Goal: Communication & Community: Ask a question

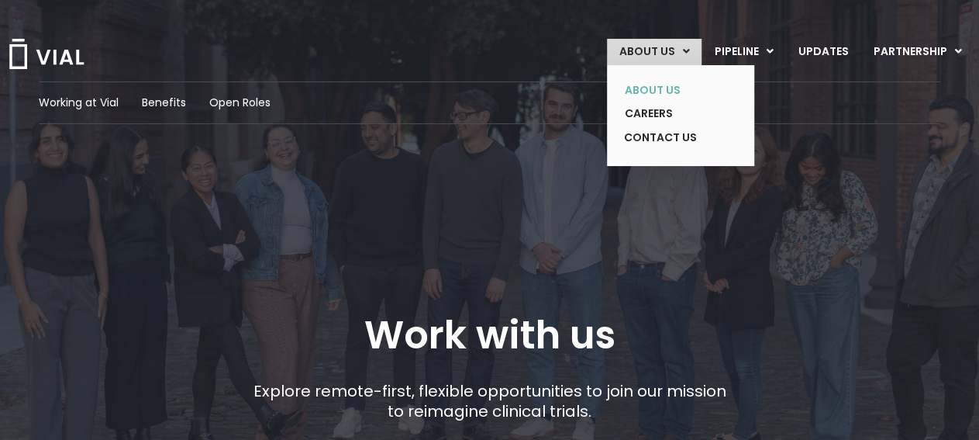
click at [647, 90] on link "ABOUT US" at bounding box center [669, 90] width 113 height 24
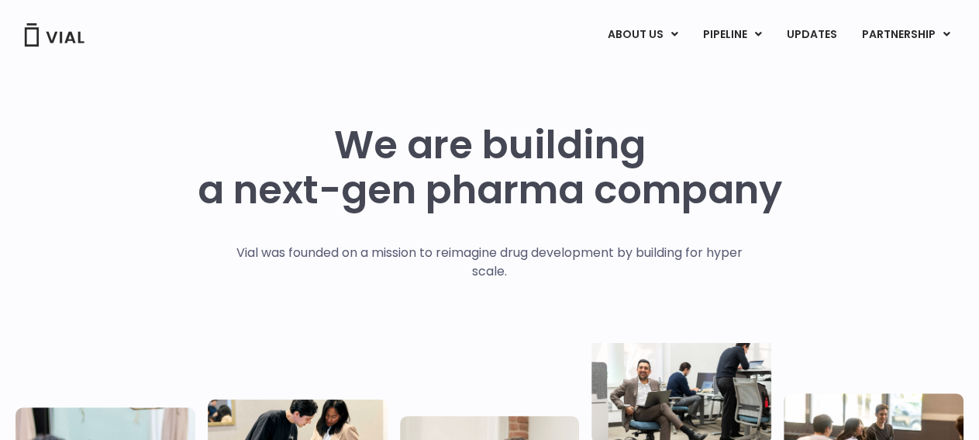
click at [392, 263] on p "Vial was founded on a mission to reimagine drug development by building for hyp…" at bounding box center [489, 261] width 539 height 37
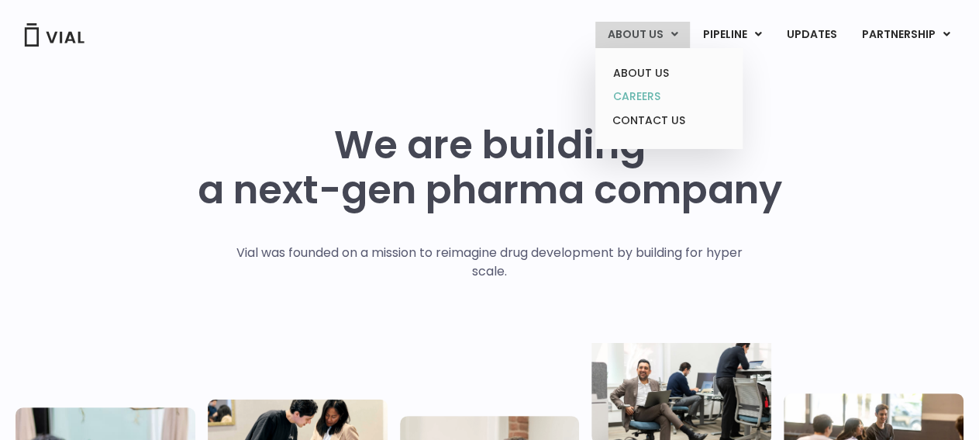
click at [663, 95] on link "CAREERS" at bounding box center [669, 97] width 136 height 24
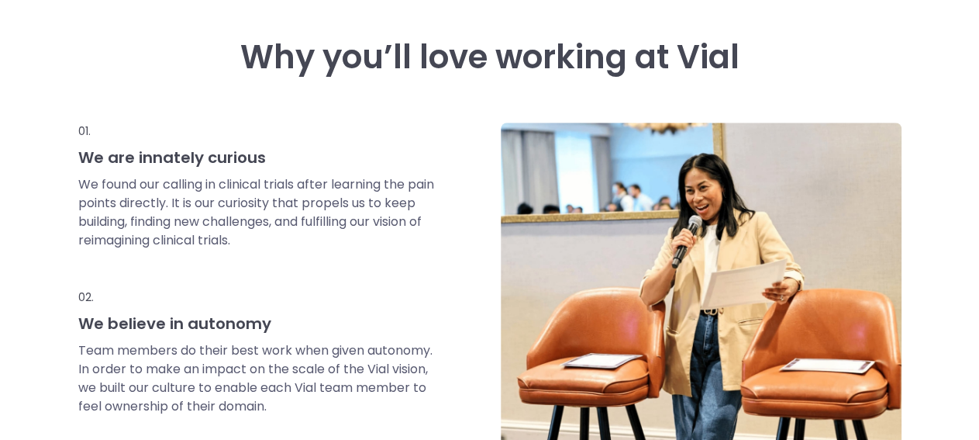
scroll to position [675, 0]
click at [367, 195] on p "We found our calling in clinical trials after learning the pain points directly…" at bounding box center [257, 212] width 358 height 74
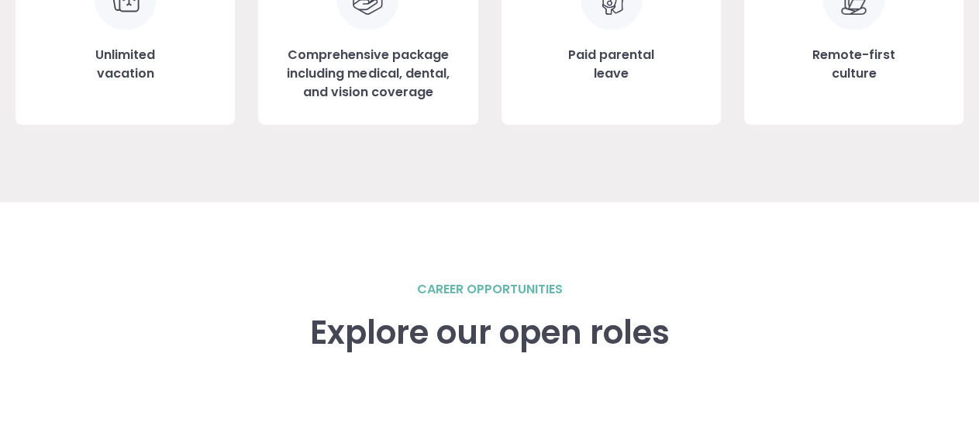
scroll to position [1929, 0]
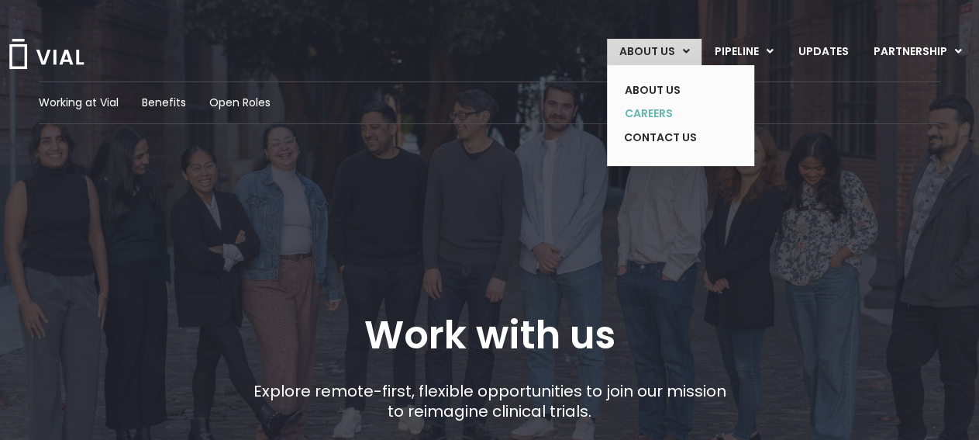
click at [672, 116] on link "CAREERS" at bounding box center [669, 114] width 113 height 24
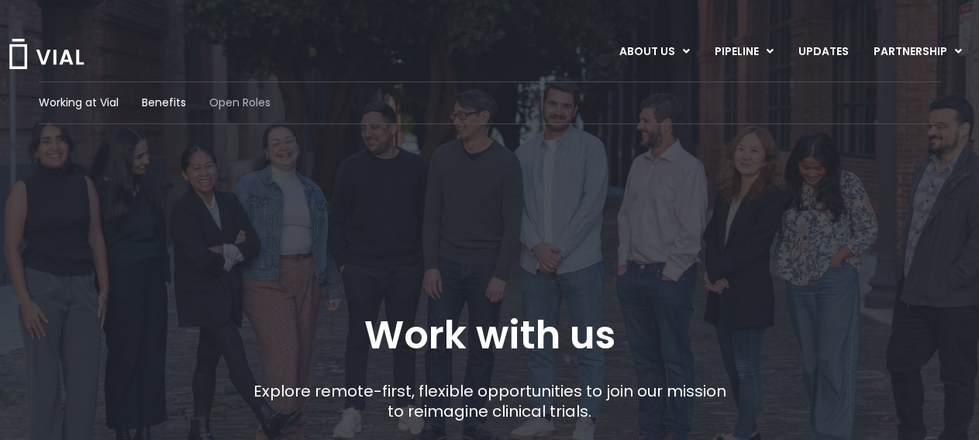
click at [244, 103] on span "Open Roles" at bounding box center [239, 103] width 61 height 16
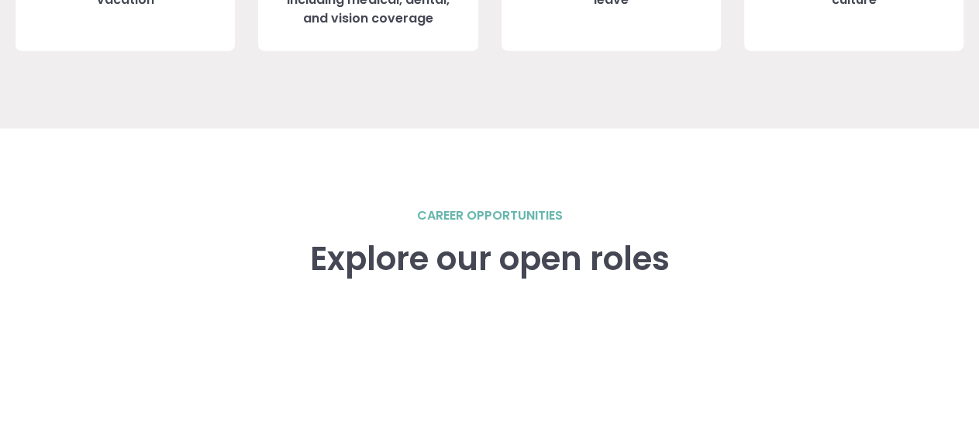
scroll to position [2006, 0]
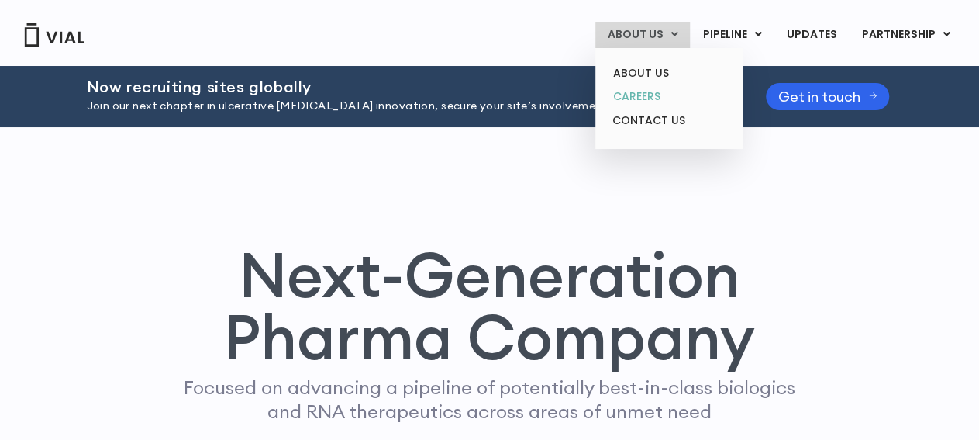
click at [654, 98] on link "CAREERS" at bounding box center [669, 97] width 136 height 24
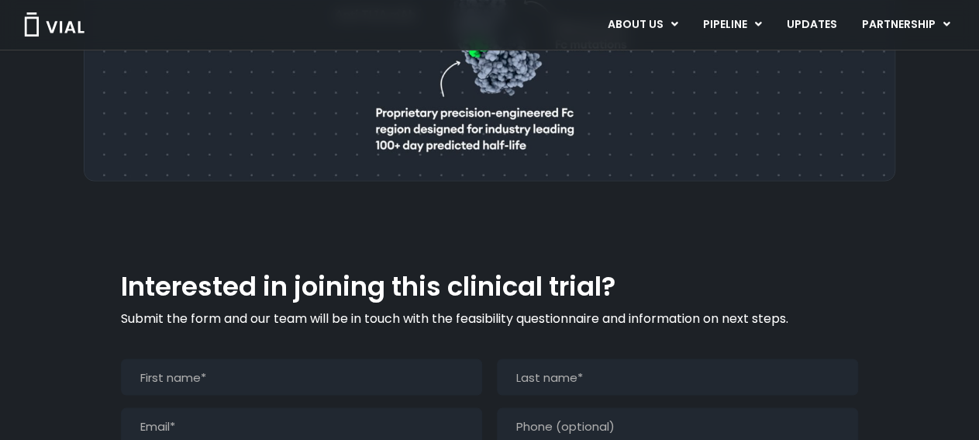
scroll to position [1367, 0]
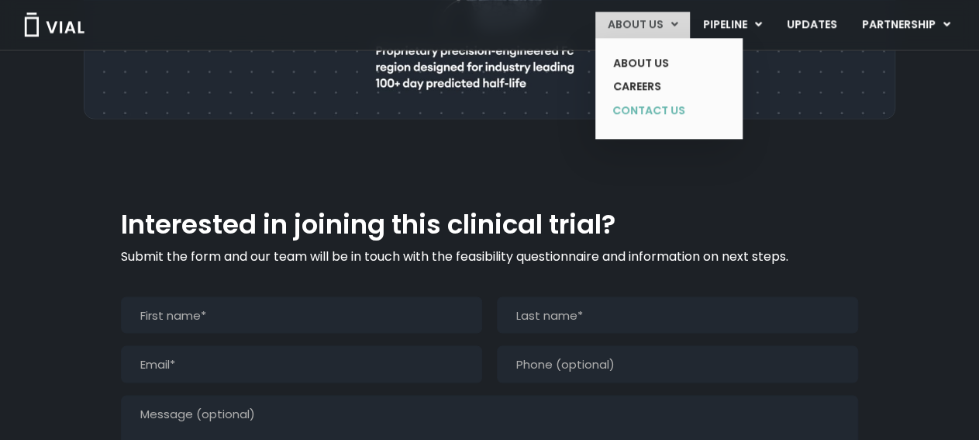
click at [671, 102] on link "CONTACT US" at bounding box center [657, 110] width 113 height 25
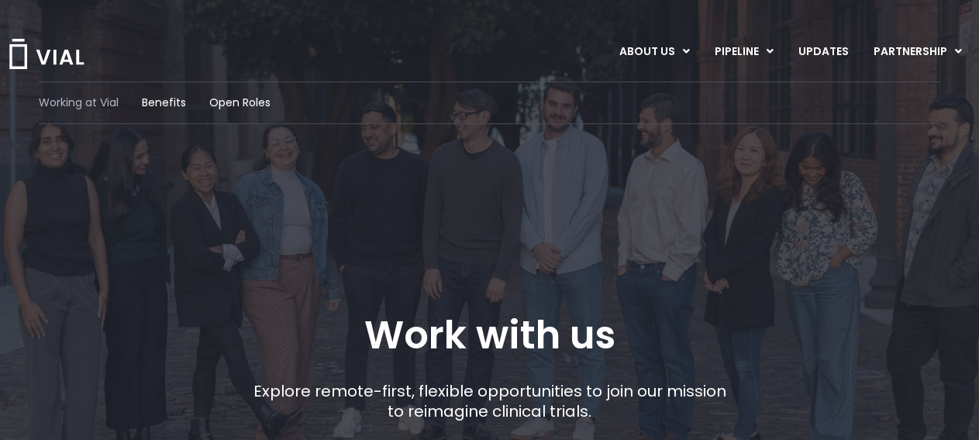
click at [87, 108] on span "Working at Vial" at bounding box center [79, 103] width 80 height 16
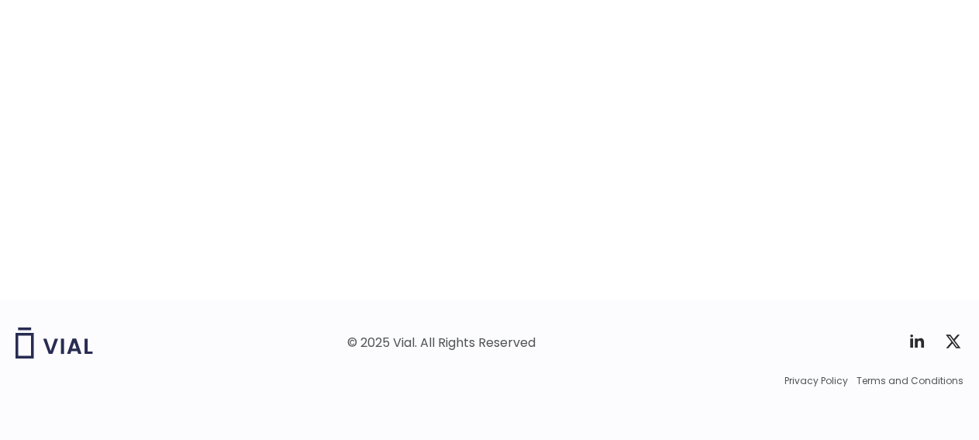
scroll to position [2591, 0]
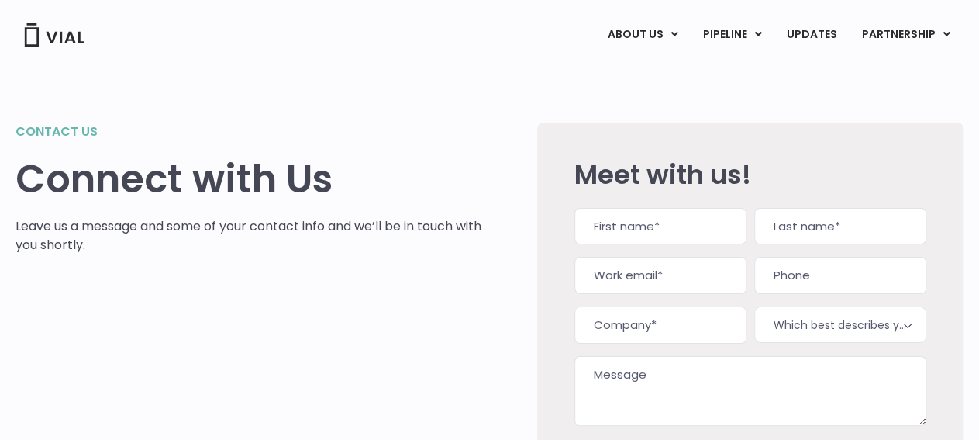
click at [632, 241] on input "First" at bounding box center [661, 226] width 172 height 37
type input "Rim"
type input "[EMAIL_ADDRESS][DOMAIN_NAME]"
type input "(065) 886-7814"
click at [765, 236] on input "Last" at bounding box center [840, 226] width 172 height 37
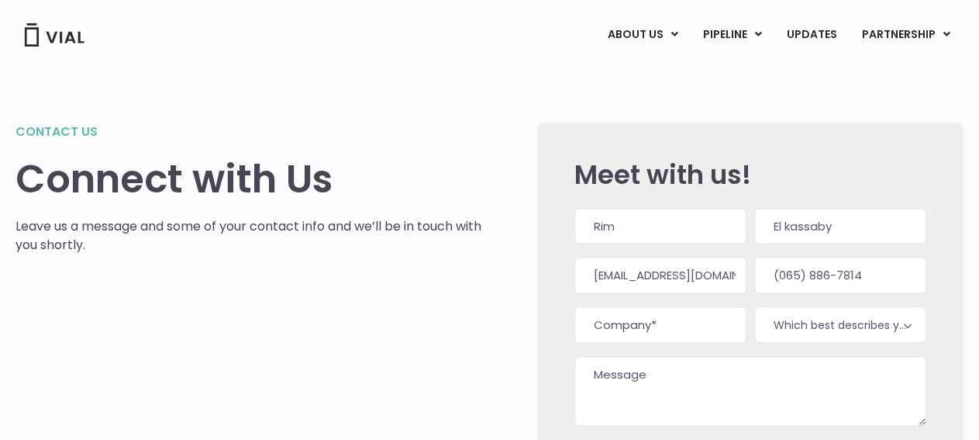
type input "El kassaby"
drag, startPoint x: 640, startPoint y: 277, endPoint x: 829, endPoint y: 271, distance: 189.3
click at [747, 271] on input "[EMAIL_ADDRESS][DOMAIN_NAME]" at bounding box center [661, 275] width 172 height 37
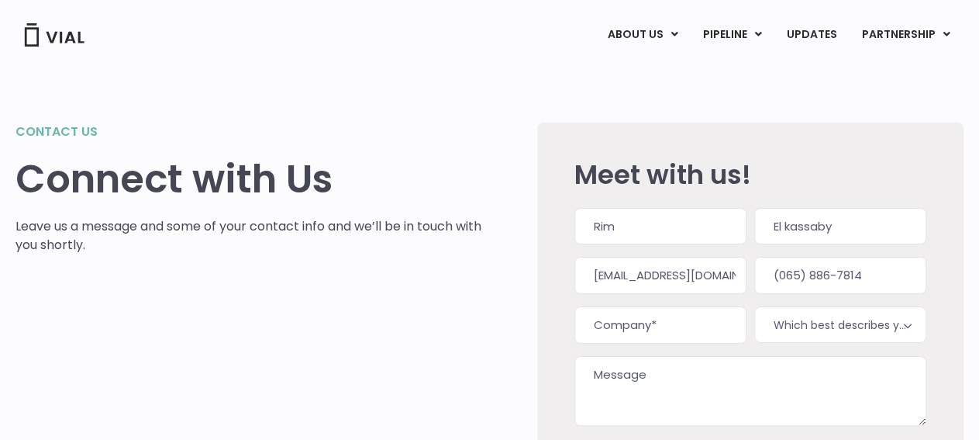
type input "rim.elka@yahoo.com"
drag, startPoint x: 728, startPoint y: 285, endPoint x: 691, endPoint y: 285, distance: 37.2
click at [691, 285] on div "Name This field is for validation purposes and should be left unchanged. Name (…" at bounding box center [751, 330] width 352 height 245
click at [840, 286] on input "(065) 886-7814" at bounding box center [840, 275] width 172 height 37
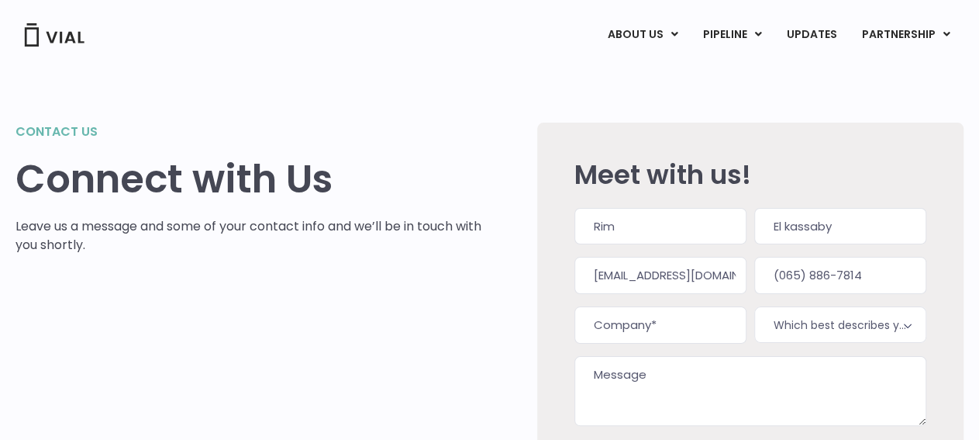
drag, startPoint x: 869, startPoint y: 281, endPoint x: 767, endPoint y: 274, distance: 102.6
click at [767, 274] on input "(065) 886-7814" at bounding box center [840, 275] width 172 height 37
type input "(438) 448-1079"
click at [700, 316] on input "Company (Required)" at bounding box center [661, 324] width 172 height 37
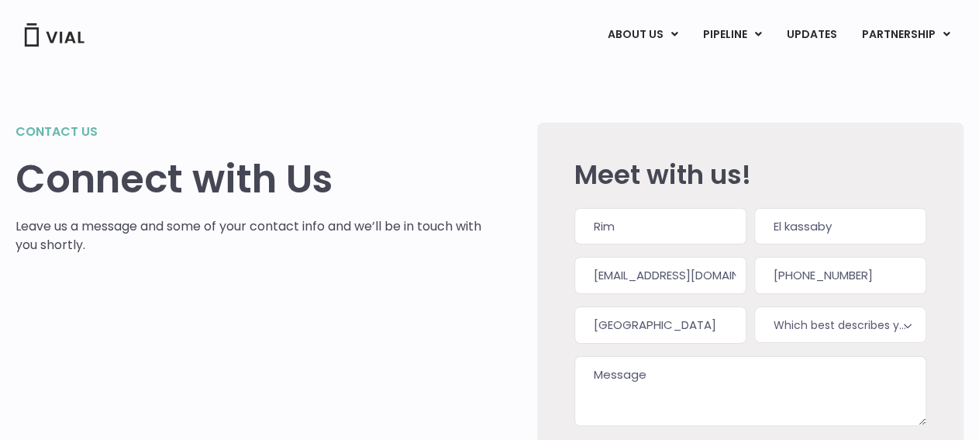
type input "university of montreal"
click at [843, 326] on span "Which best describes you?*" at bounding box center [840, 324] width 172 height 36
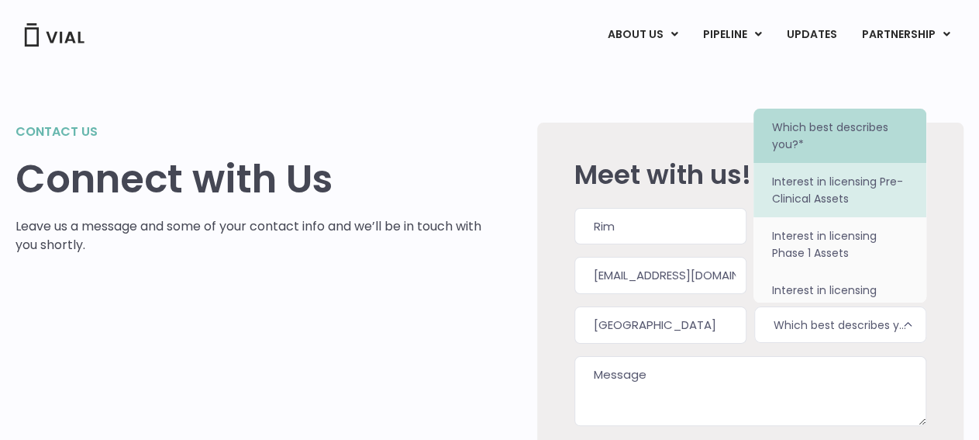
select select "Interest in licensing Pre-Clinical Assets"
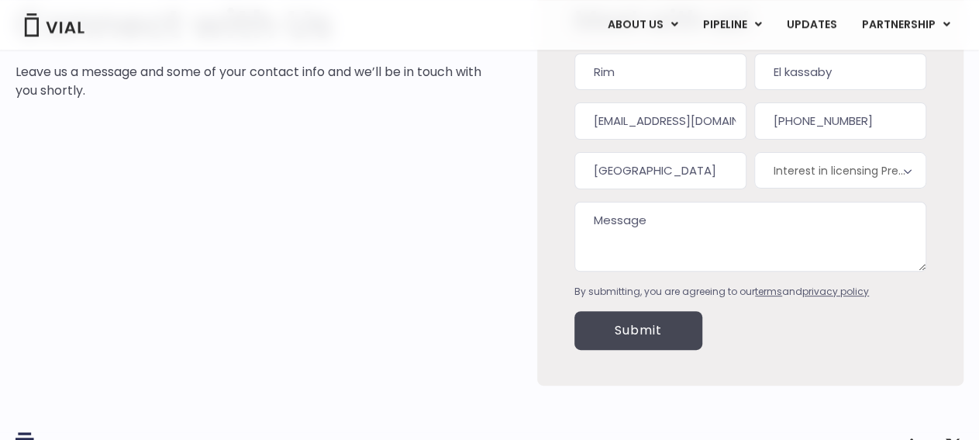
scroll to position [156, 0]
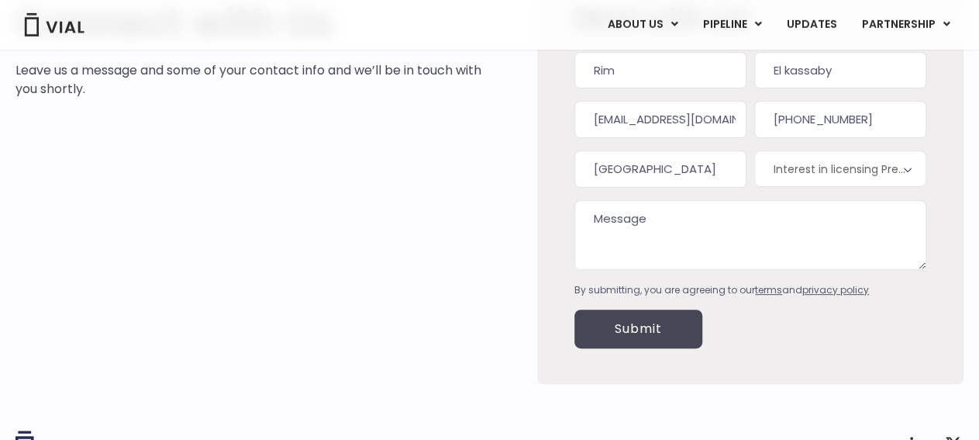
click at [826, 234] on textarea "Message" at bounding box center [751, 235] width 352 height 70
drag, startPoint x: 615, startPoint y: 243, endPoint x: 604, endPoint y: 248, distance: 11.8
click at [604, 248] on textarea "Message" at bounding box center [751, 235] width 352 height 70
paste textarea "Dear Hiring Manager, I am excited to apply for the Clinical Development Interns…"
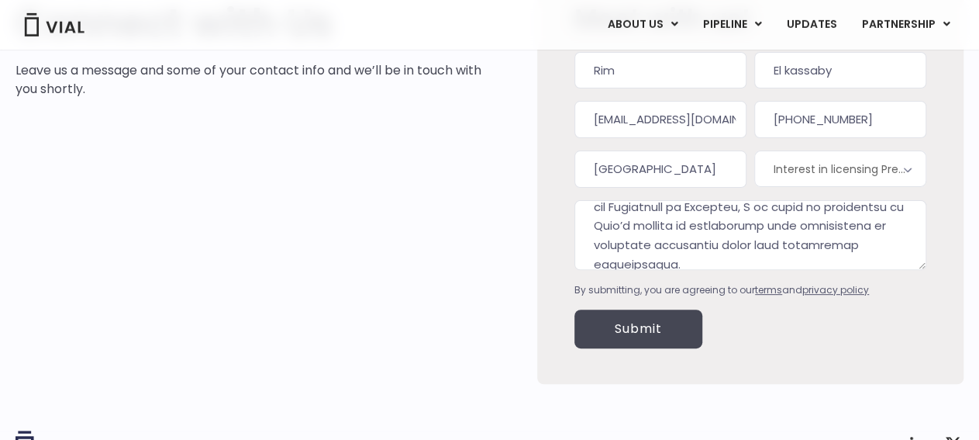
scroll to position [110, 0]
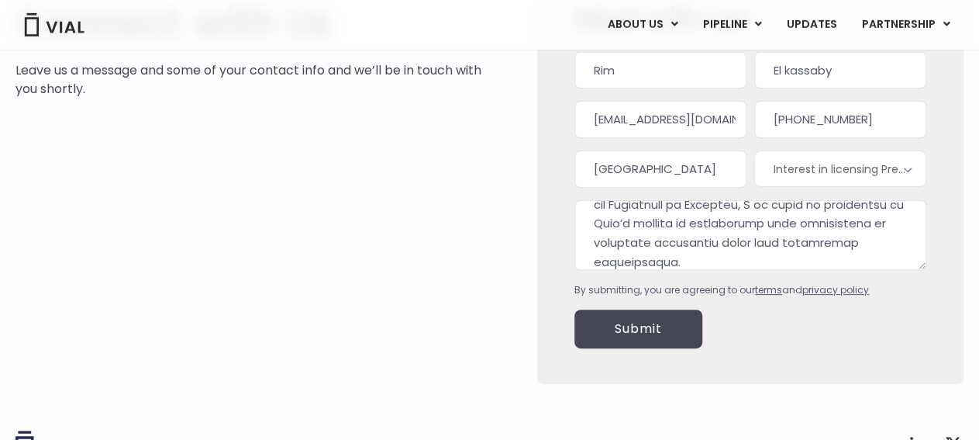
click at [688, 200] on textarea "Message" at bounding box center [751, 235] width 352 height 70
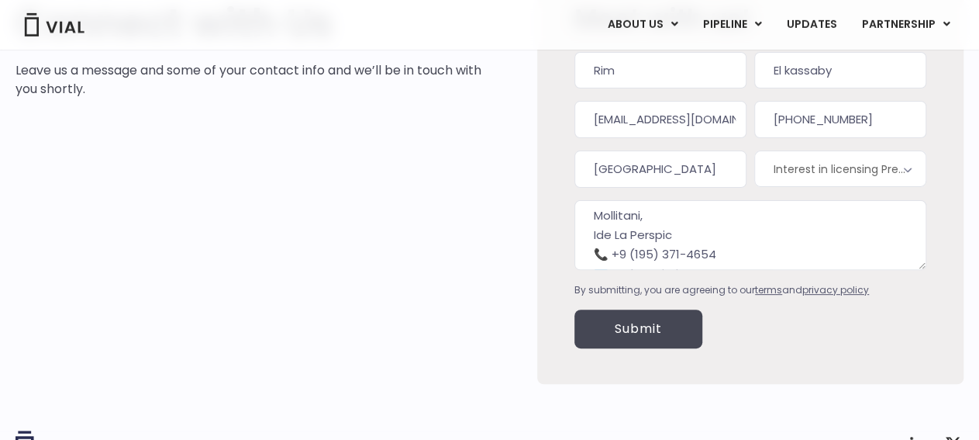
scroll to position [1118, 0]
type textarea "Dear Hiring Manager, I am excited to apply for the Clinical Development Interns…"
click at [662, 352] on div "Submit" at bounding box center [751, 329] width 352 height 64
click at [646, 331] on input "Submit" at bounding box center [639, 328] width 128 height 39
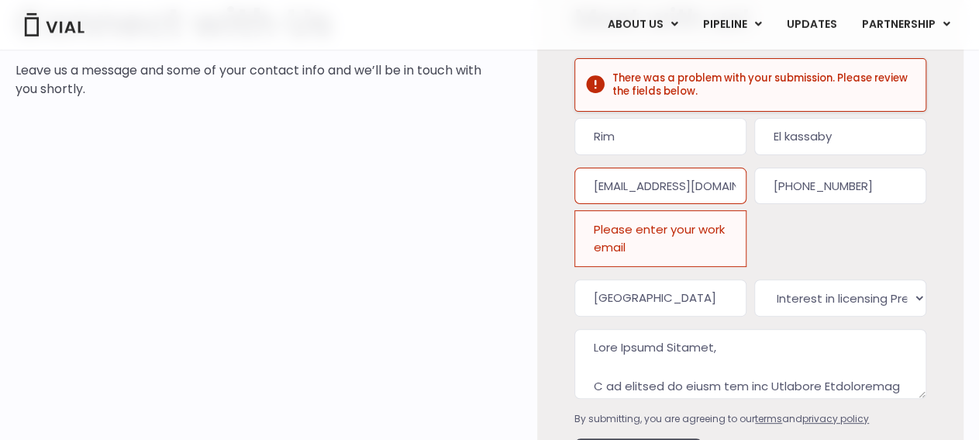
drag, startPoint x: 728, startPoint y: 183, endPoint x: 638, endPoint y: 185, distance: 90.0
click at [638, 185] on input "rim.elka@yahoo.com" at bounding box center [661, 185] width 172 height 37
drag, startPoint x: 638, startPoint y: 185, endPoint x: 836, endPoint y: 181, distance: 197.7
click at [747, 181] on input "rim.elka@yahoo.com" at bounding box center [661, 185] width 172 height 37
type input "[EMAIL_ADDRESS][DOMAIN_NAME]"
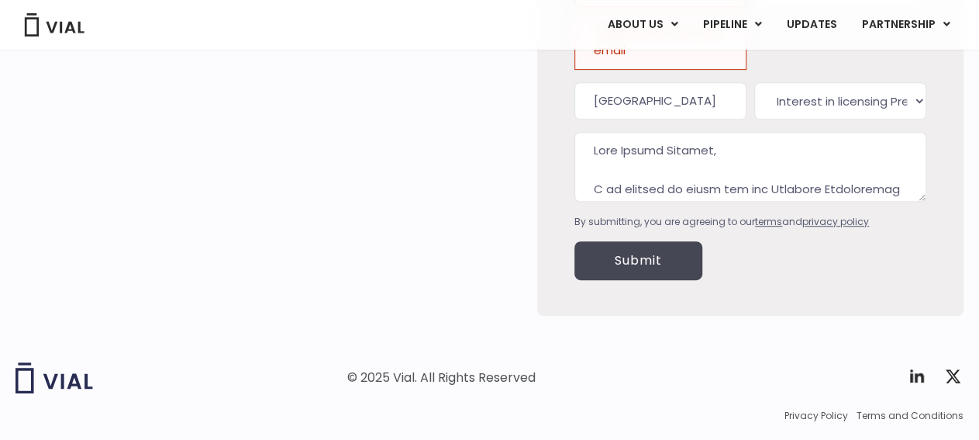
type input "(065) 886-7814"
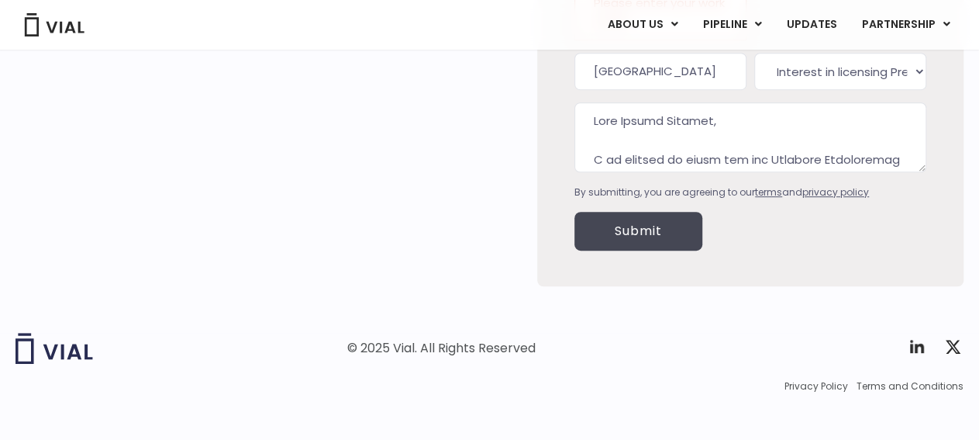
scroll to position [383, 0]
click at [652, 216] on input "Submit" at bounding box center [639, 230] width 128 height 39
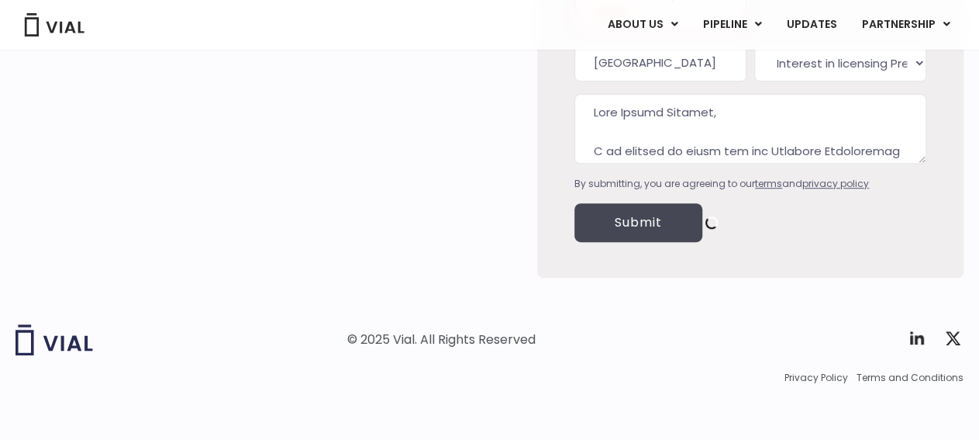
scroll to position [20, 0]
